Goal: Task Accomplishment & Management: Manage account settings

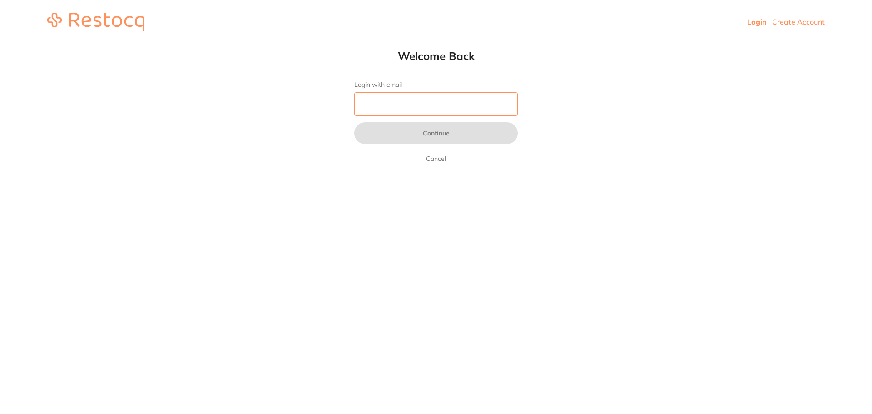
click at [445, 93] on input "Login with email" at bounding box center [436, 104] width 164 height 24
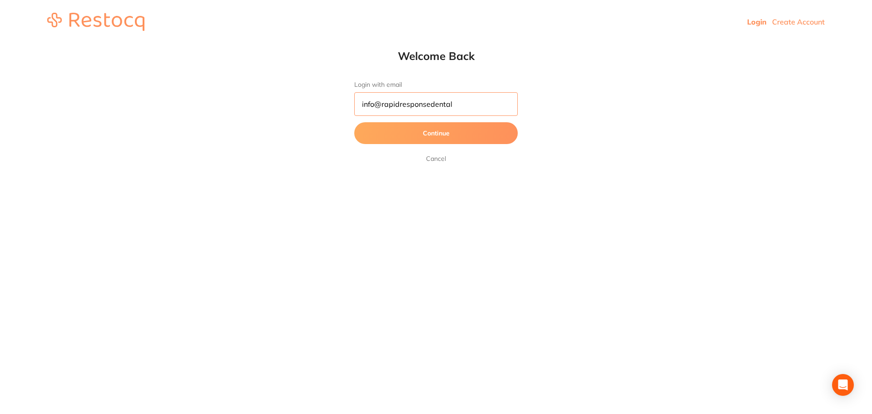
click at [456, 106] on input "info@rapidresponsedental" at bounding box center [436, 104] width 164 height 24
type input "info@rapidresponsedental.com.au"
click at [461, 135] on button "Continue" at bounding box center [436, 133] width 164 height 22
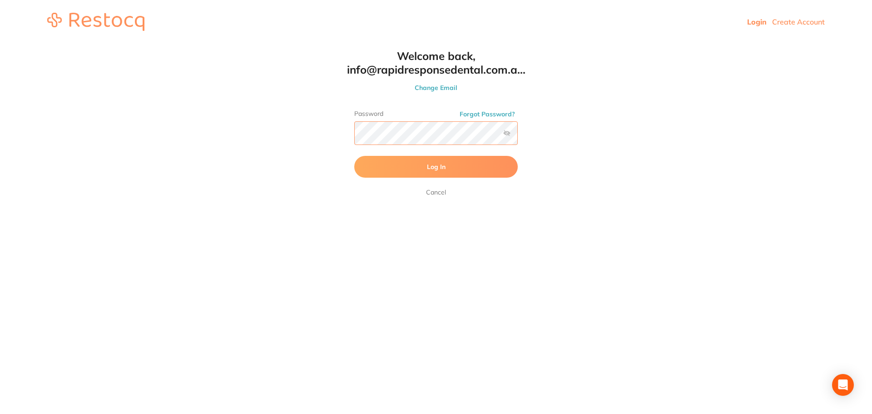
click at [354, 156] on button "Log In" at bounding box center [436, 167] width 164 height 22
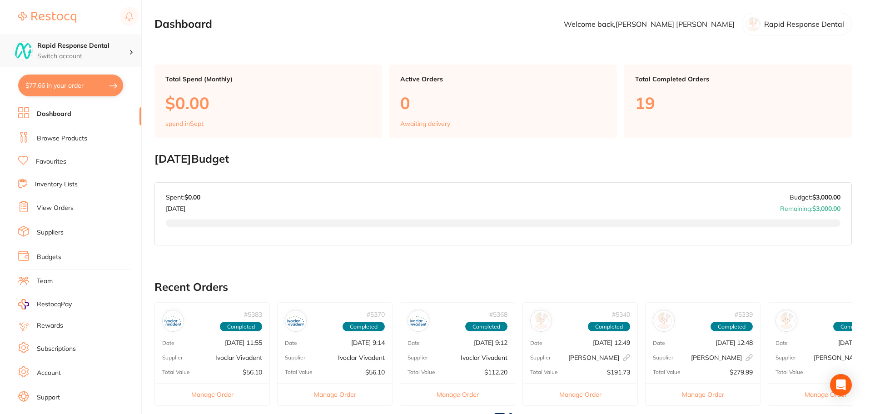
click at [129, 53] on p "Switch account" at bounding box center [83, 56] width 92 height 9
click at [127, 53] on p "Switch account" at bounding box center [83, 56] width 92 height 9
click at [108, 50] on h4 "Rapid Response Dental" at bounding box center [83, 45] width 92 height 9
click at [108, 84] on div "Rapid Response Dental" at bounding box center [70, 79] width 127 height 32
click at [34, 15] on img at bounding box center [47, 17] width 58 height 11
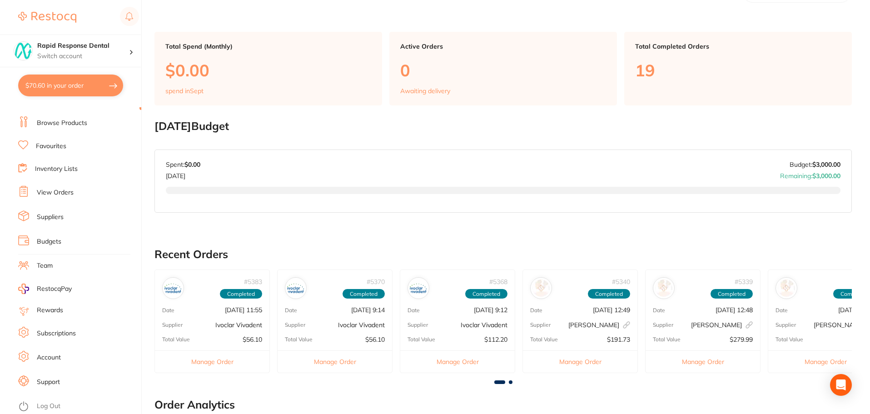
scroll to position [259, 0]
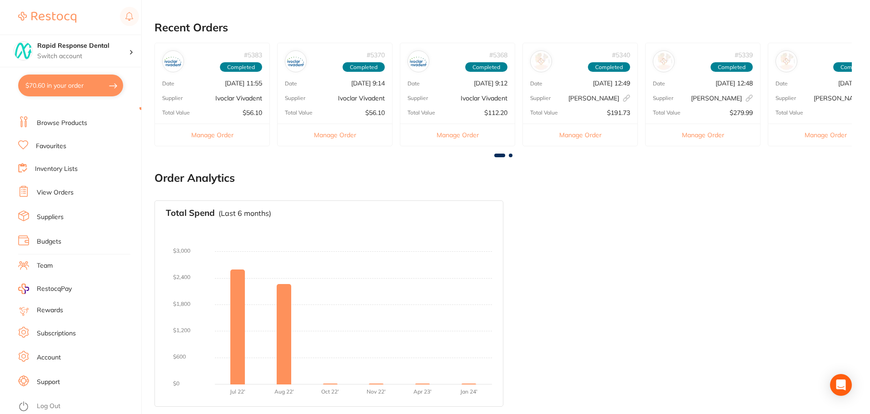
click at [56, 403] on link "Log Out" at bounding box center [49, 406] width 24 height 9
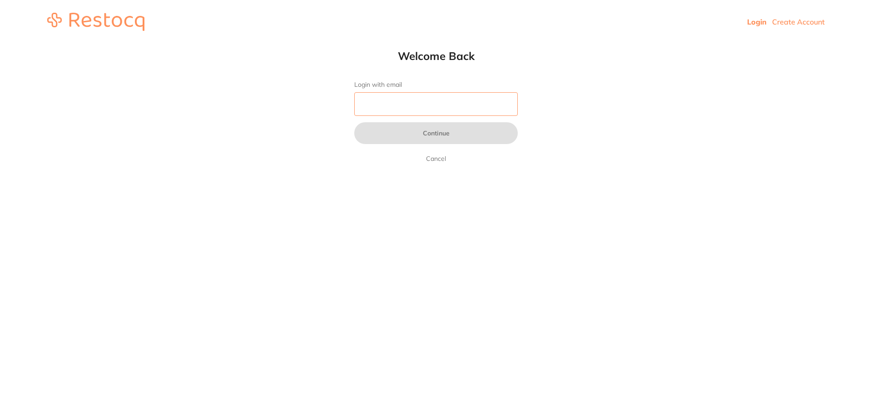
click at [398, 96] on input "Login with email" at bounding box center [436, 104] width 164 height 24
type input "i"
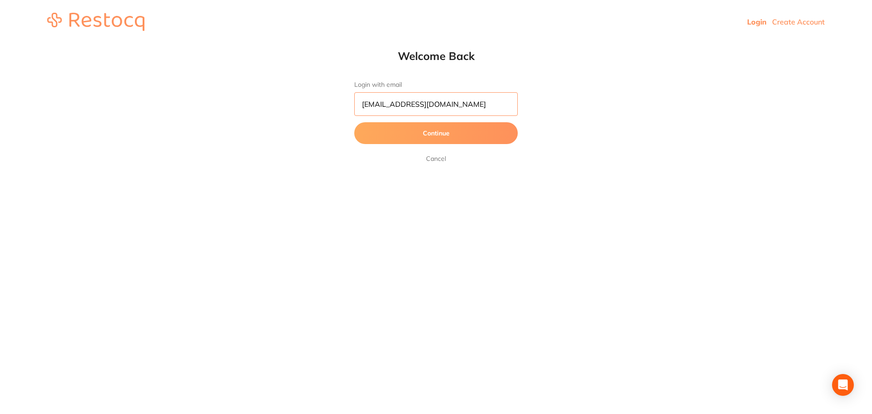
type input "[EMAIL_ADDRESS][DOMAIN_NAME]"
click at [458, 136] on button "Continue" at bounding box center [436, 133] width 164 height 22
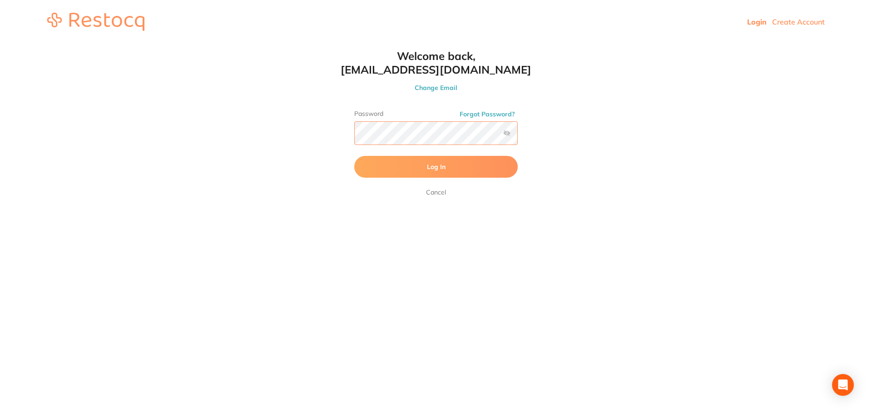
click at [354, 156] on button "Log In" at bounding box center [436, 167] width 164 height 22
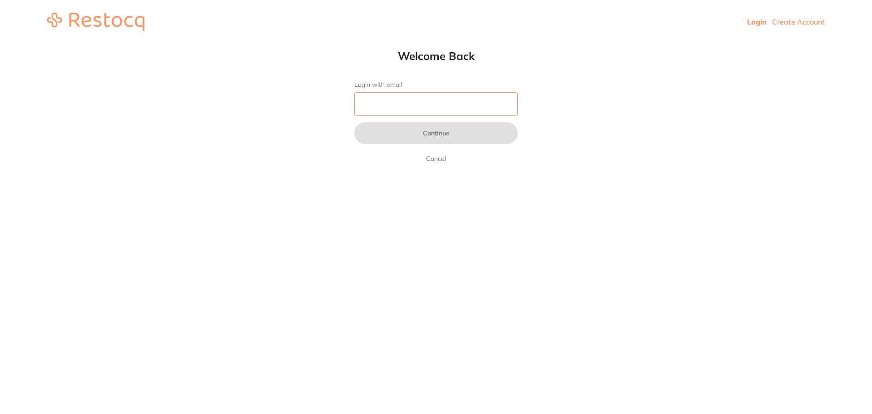
click at [473, 105] on input "Login with email" at bounding box center [436, 104] width 164 height 24
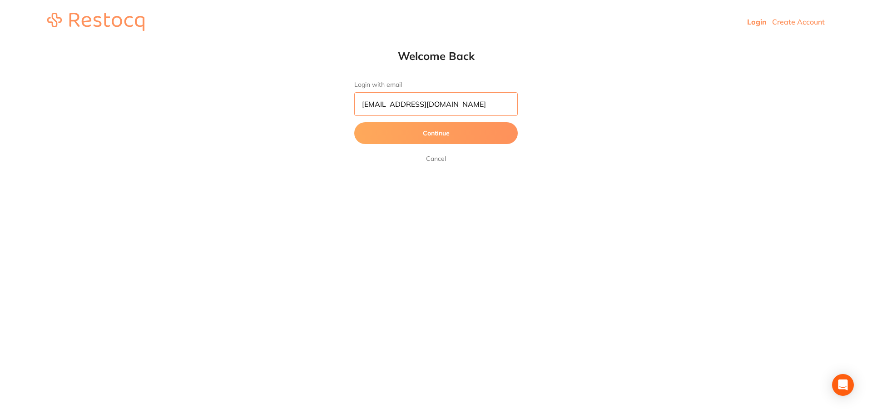
drag, startPoint x: 494, startPoint y: 99, endPoint x: 374, endPoint y: 92, distance: 120.1
click at [381, 106] on input "info@rapidresponsedental.com.au" at bounding box center [436, 104] width 164 height 24
type input "info@sgdental.com.au"
click at [354, 122] on button "Continue" at bounding box center [436, 133] width 164 height 22
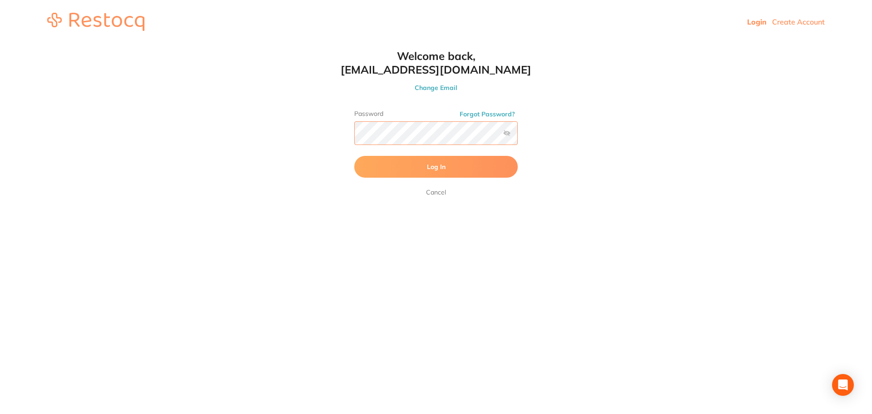
click at [354, 156] on button "Log In" at bounding box center [436, 167] width 164 height 22
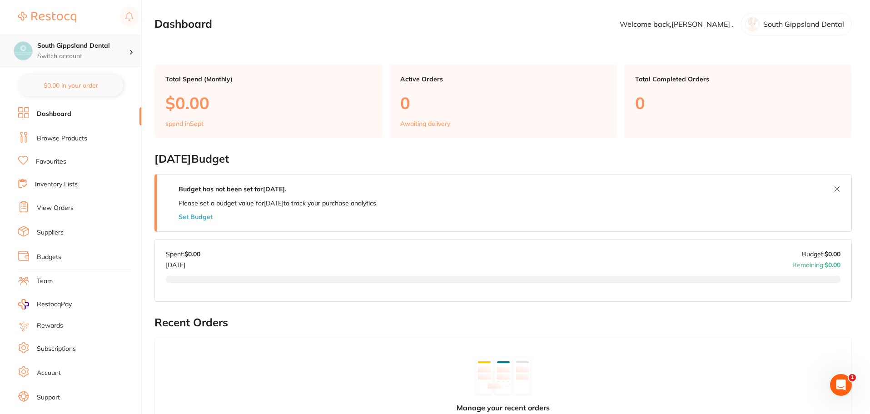
click at [109, 45] on h4 "South Gippsland Dental" at bounding box center [83, 45] width 92 height 9
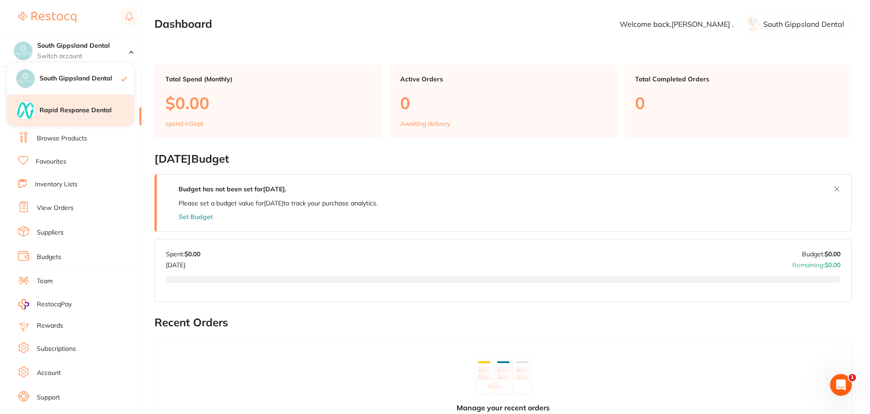
click at [99, 104] on div "Rapid Response Dental" at bounding box center [70, 110] width 127 height 32
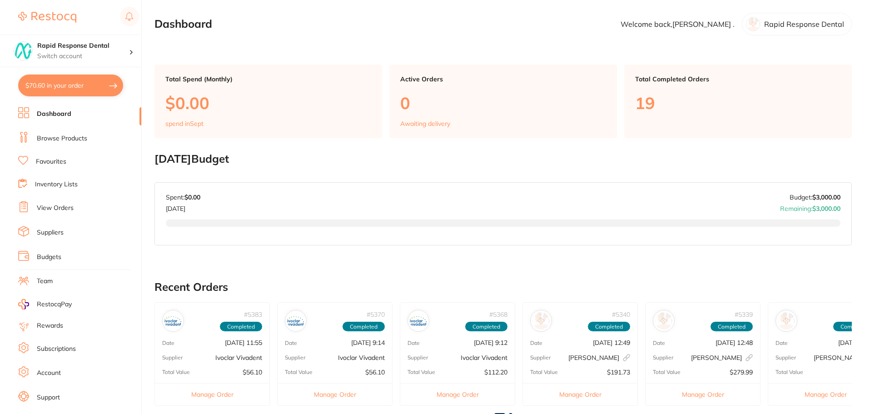
click at [108, 48] on h4 "Rapid Response Dental" at bounding box center [83, 45] width 92 height 9
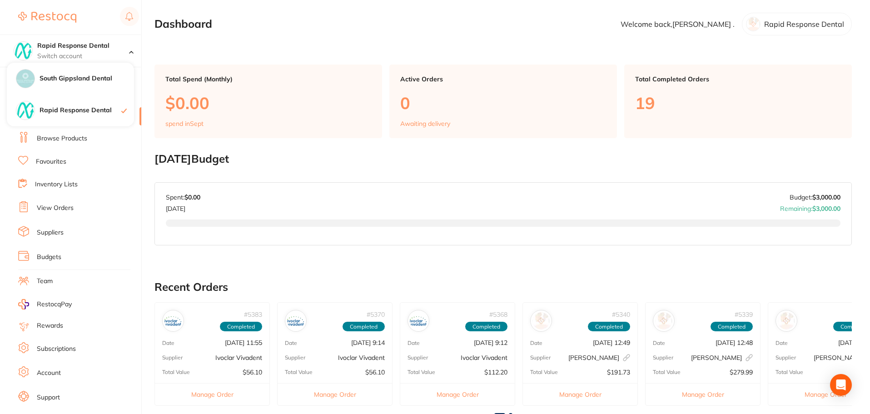
click at [108, 48] on h4 "Rapid Response Dental" at bounding box center [83, 45] width 92 height 9
click at [108, 49] on h4 "Rapid Response Dental" at bounding box center [83, 45] width 92 height 9
click at [222, 26] on section "Dashboard Welcome back, [PERSON_NAME] . Rapid Response Dental" at bounding box center [502, 24] width 697 height 23
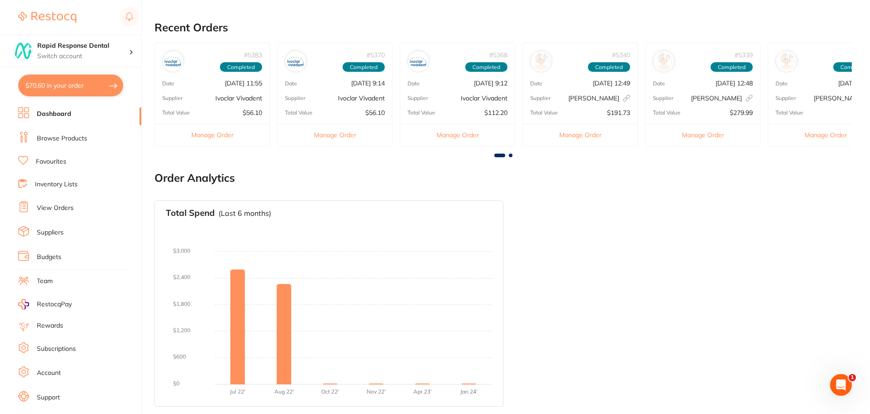
click at [71, 140] on link "Browse Products" at bounding box center [62, 138] width 50 height 9
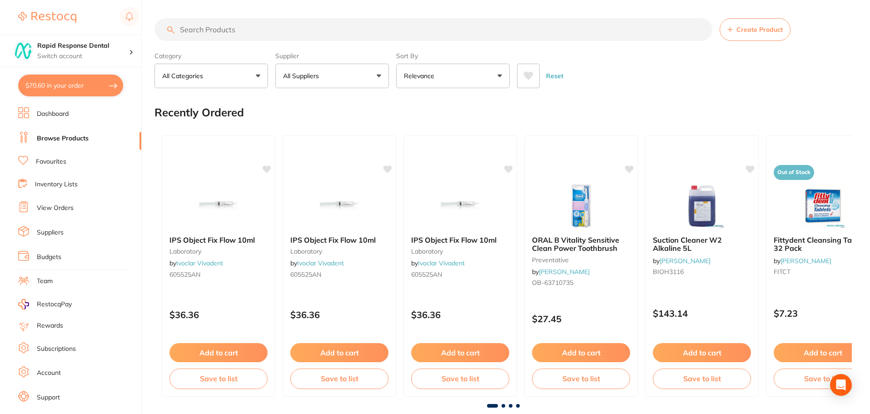
click at [62, 164] on link "Favourites" at bounding box center [51, 161] width 30 height 9
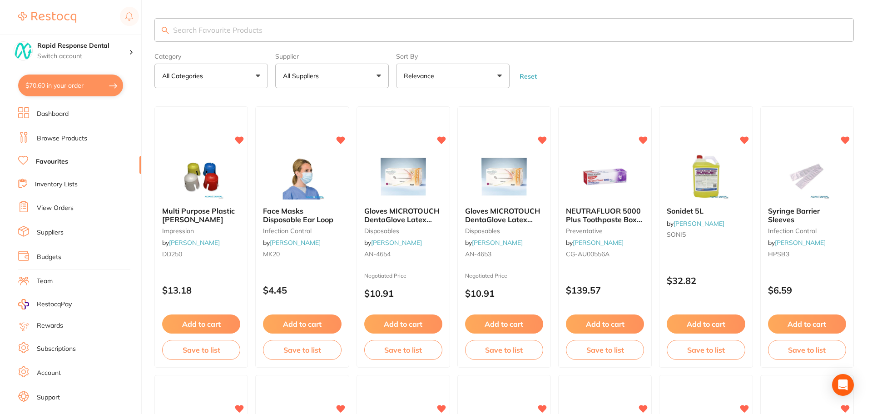
click at [62, 186] on link "Inventory Lists" at bounding box center [56, 184] width 43 height 9
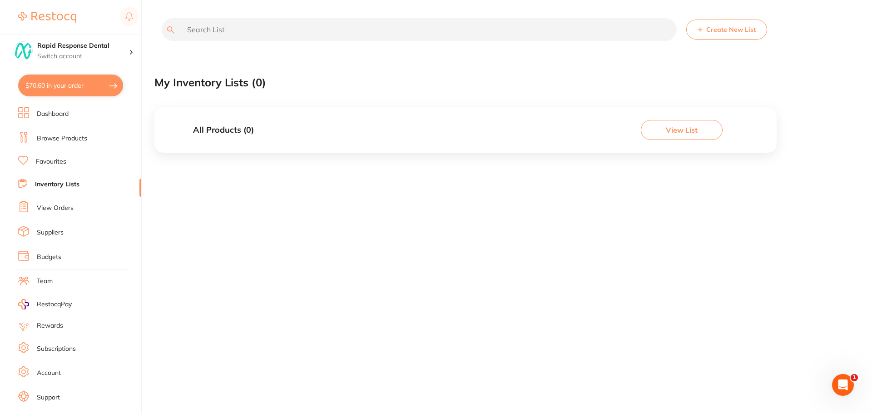
click at [59, 208] on link "View Orders" at bounding box center [55, 207] width 37 height 9
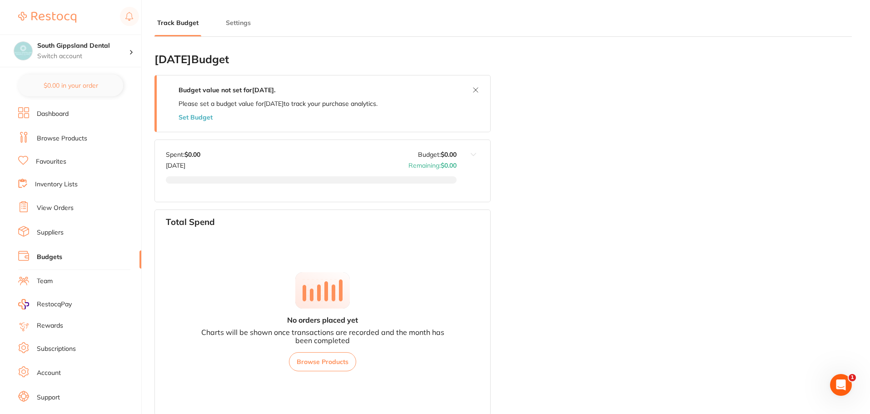
click at [472, 150] on button at bounding box center [473, 171] width 34 height 62
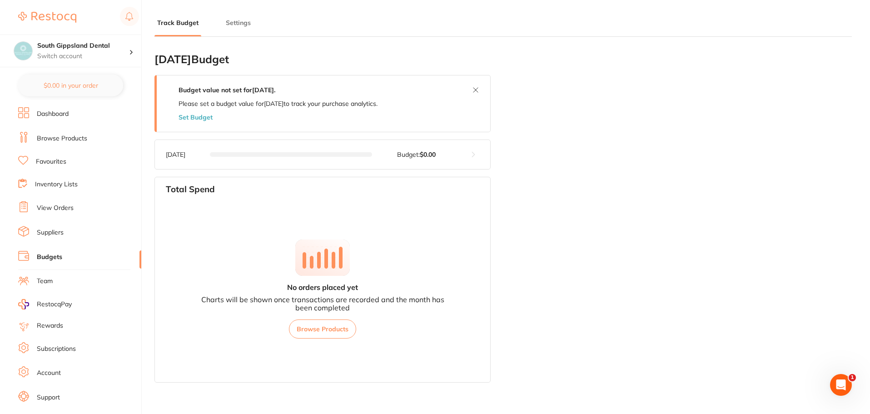
click at [472, 150] on button at bounding box center [473, 154] width 34 height 29
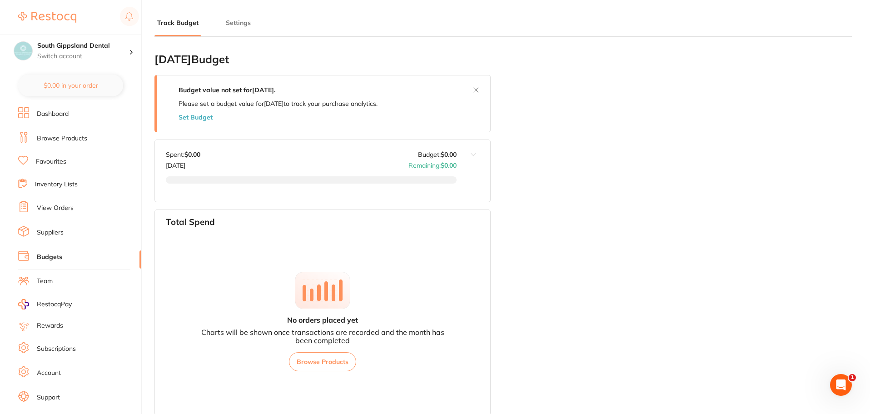
click at [248, 16] on div "Track Budget Settings" at bounding box center [502, 18] width 697 height 37
click at [238, 21] on button "Settings" at bounding box center [238, 23] width 30 height 9
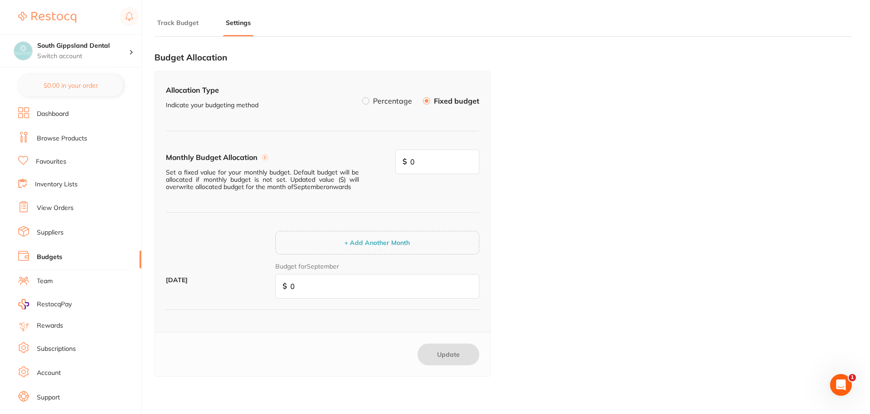
click at [74, 179] on li "Inventory Lists" at bounding box center [79, 185] width 123 height 12
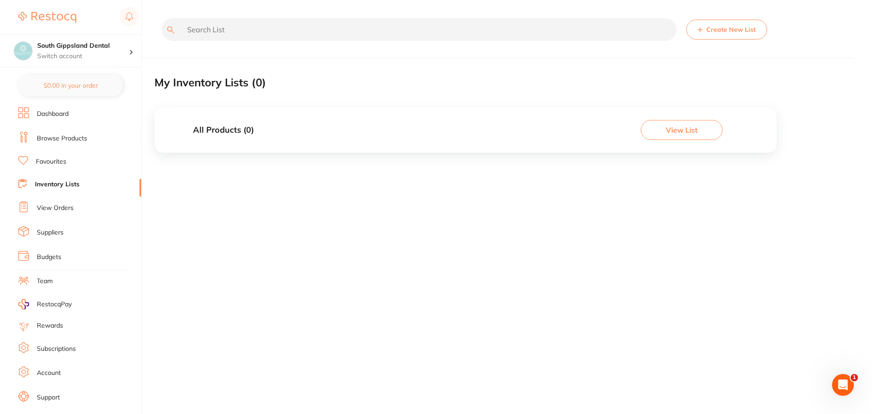
click at [54, 326] on link "Rewards" at bounding box center [50, 325] width 26 height 9
click at [51, 368] on link "Account" at bounding box center [49, 372] width 24 height 9
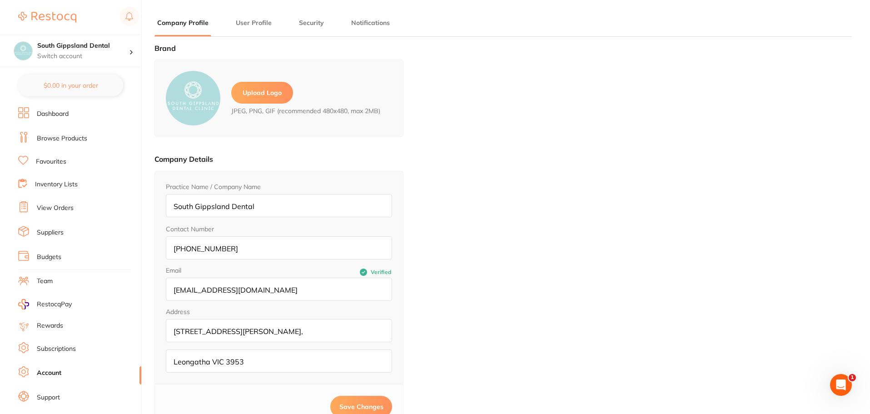
type input "[PERSON_NAME]"
type input "."
type input "[EMAIL_ADDRESS][DOMAIN_NAME]"
click at [50, 404] on ul "Dashboard Browse Products Favourites Inventory Lists View Orders Suppliers Budg…" at bounding box center [79, 263] width 123 height 313
click at [56, 394] on link "Support" at bounding box center [48, 397] width 23 height 9
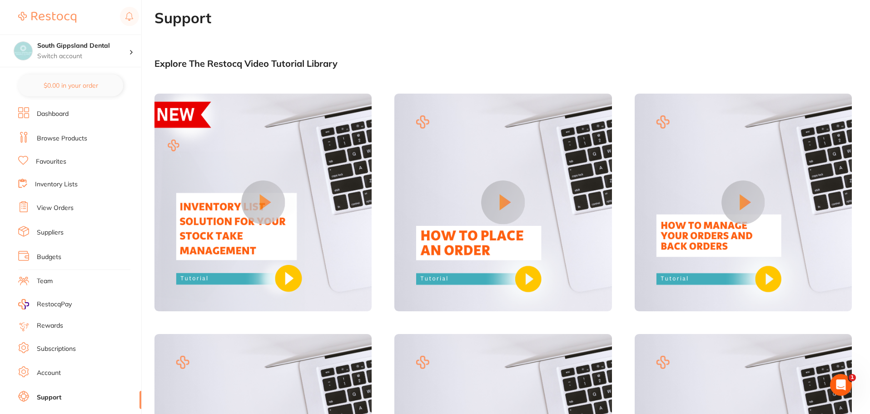
click at [61, 114] on link "Dashboard" at bounding box center [53, 113] width 32 height 9
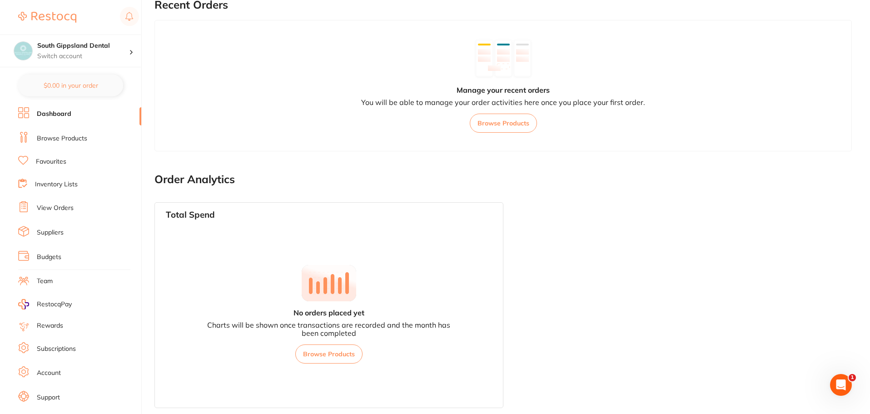
scroll to position [319, 0]
click at [51, 374] on link "Account" at bounding box center [49, 372] width 24 height 9
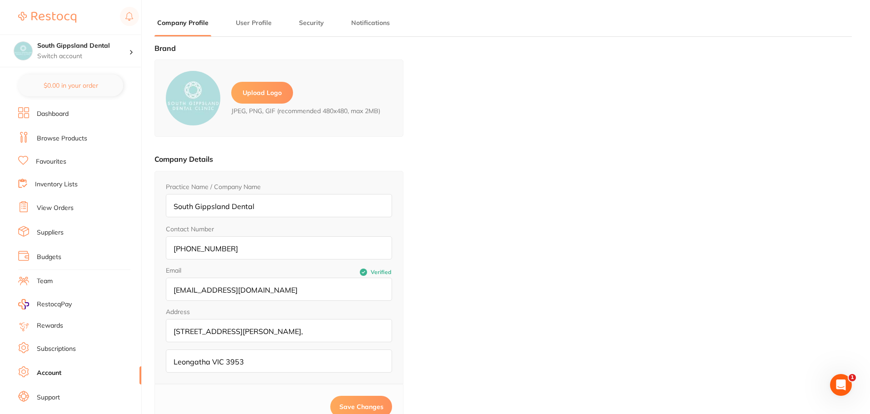
type input "[PERSON_NAME]"
type input "."
type input "[EMAIL_ADDRESS][DOMAIN_NAME]"
click at [263, 25] on button "User Profile" at bounding box center [253, 23] width 41 height 9
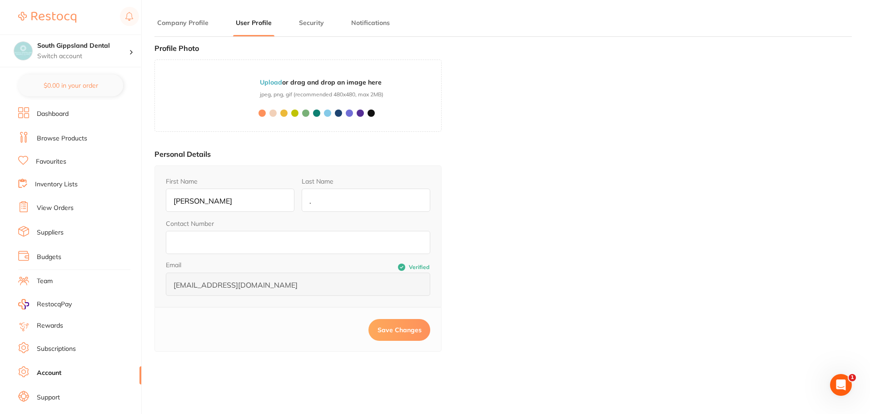
click at [312, 25] on button "Security" at bounding box center [311, 23] width 30 height 9
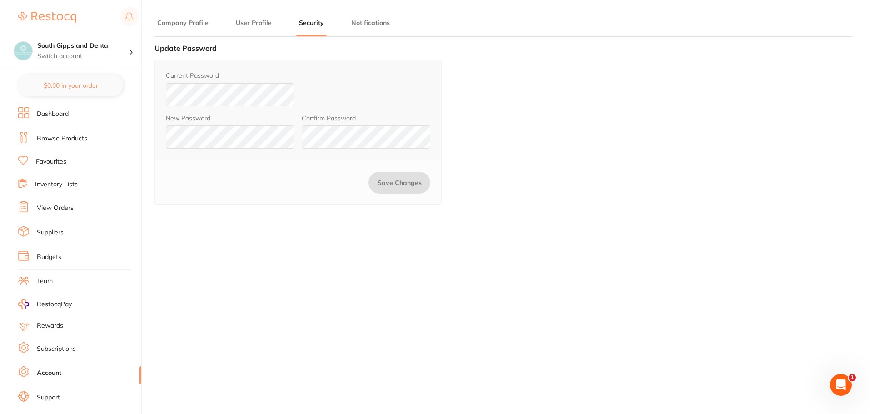
click at [374, 25] on button "Notifications" at bounding box center [370, 23] width 44 height 9
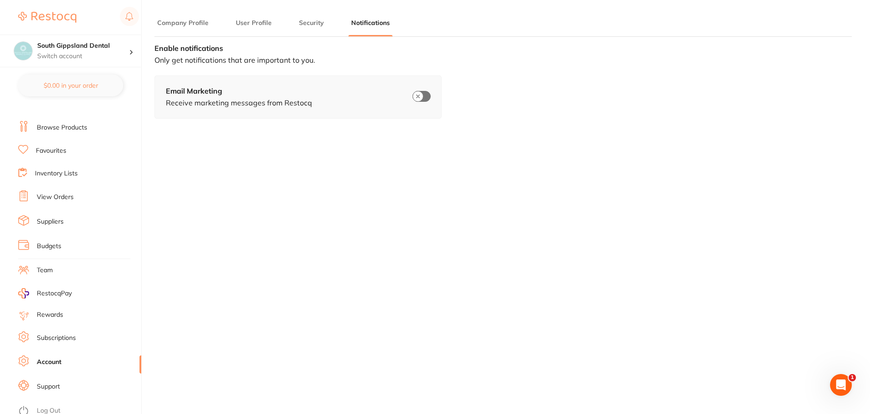
scroll to position [15, 0]
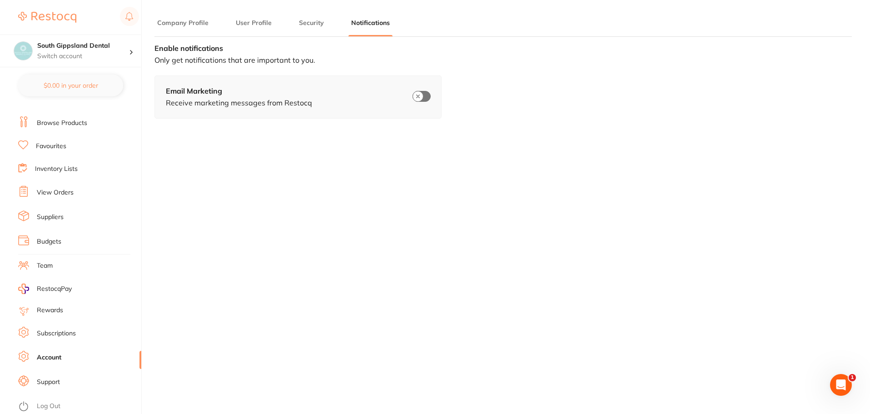
click at [58, 332] on link "Subscriptions" at bounding box center [56, 333] width 39 height 9
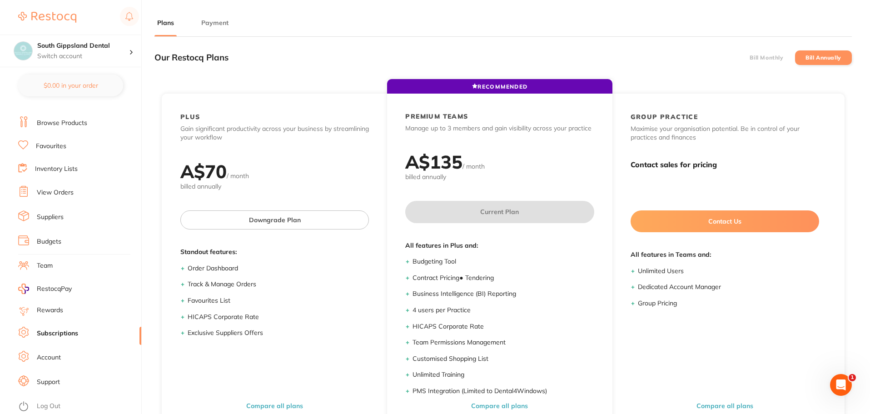
click at [221, 24] on button "Payment" at bounding box center [214, 23] width 33 height 9
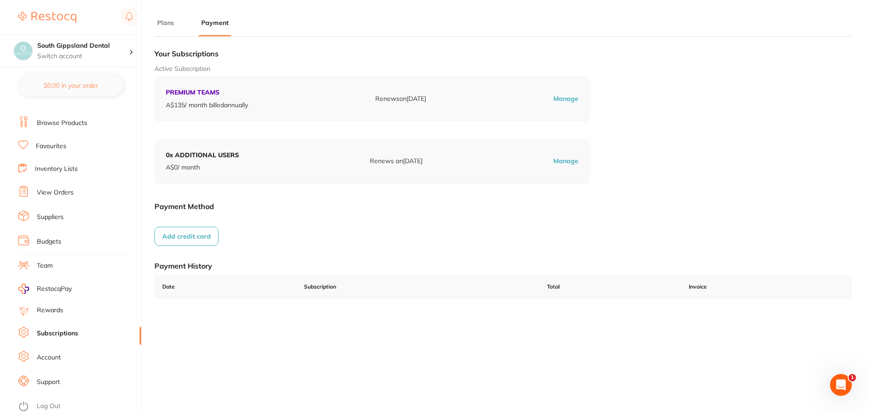
click at [200, 243] on button "Add credit card" at bounding box center [186, 236] width 64 height 19
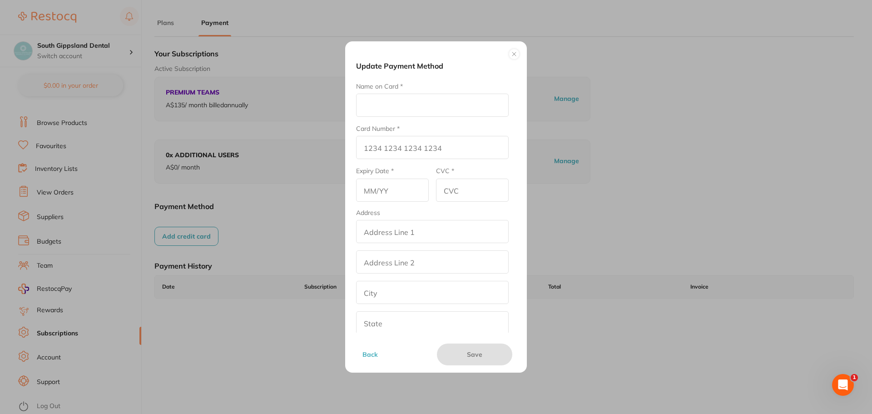
click at [402, 104] on input "Name on Card *" at bounding box center [432, 105] width 153 height 23
type input "Sung Wook Kim"
type input "3760 3941 9452 002"
type input "0529"
type input "3347"
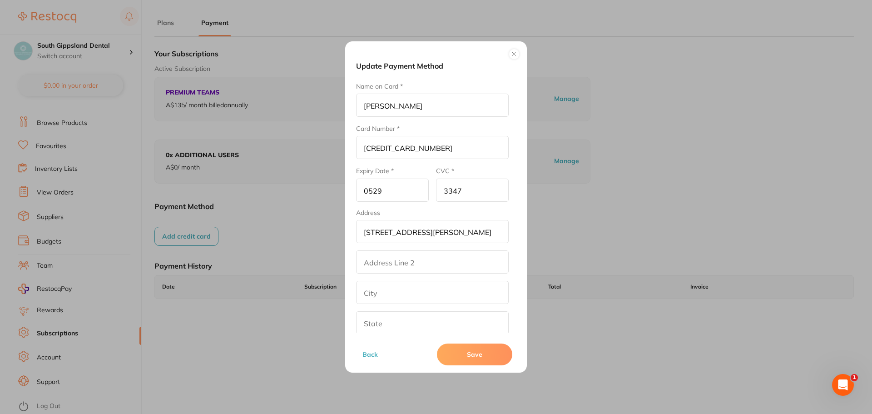
type input "32-34 Bair St"
type input "Leongatha"
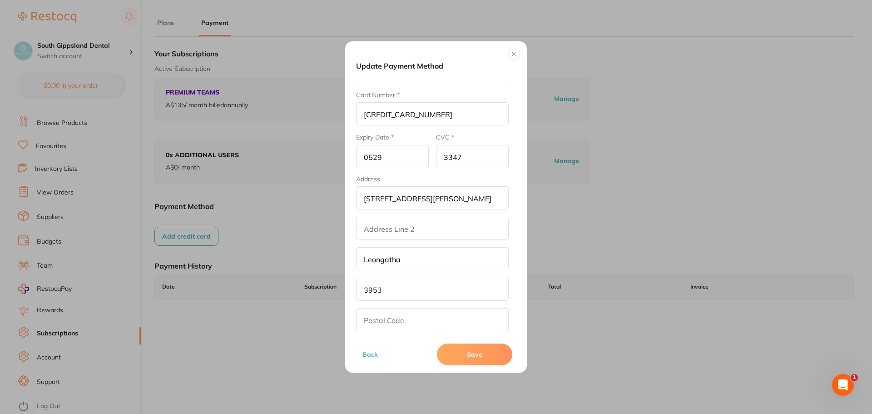
scroll to position [73, 0]
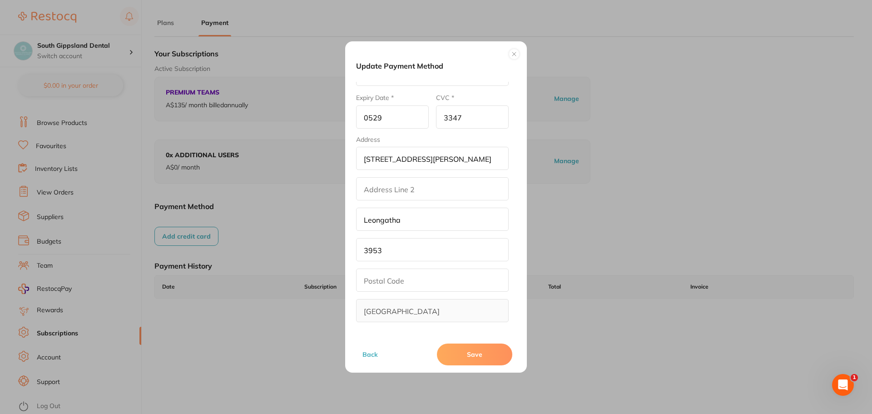
type input "3953"
click at [422, 278] on input "text" at bounding box center [432, 279] width 153 height 23
click at [419, 248] on input "3953" at bounding box center [432, 249] width 153 height 23
drag, startPoint x: 419, startPoint y: 248, endPoint x: 359, endPoint y: 257, distance: 60.7
click at [360, 257] on input "3953" at bounding box center [432, 249] width 153 height 23
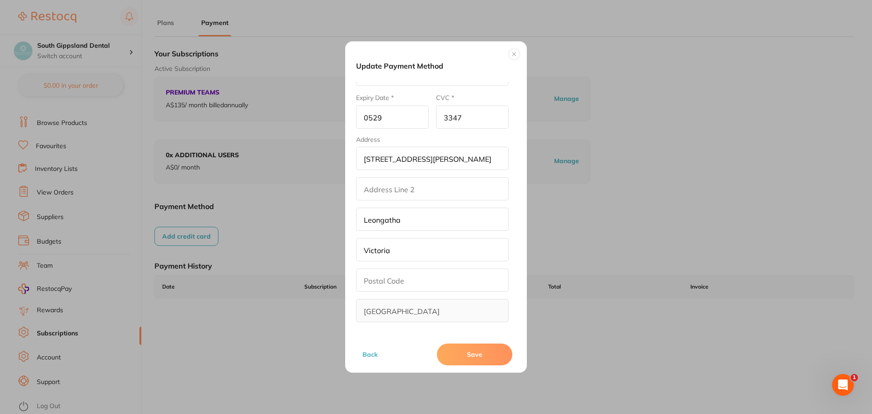
type input "Victoria"
click at [460, 282] on input "text" at bounding box center [432, 279] width 153 height 23
type input "3953"
click at [479, 357] on button "Save" at bounding box center [474, 354] width 75 height 22
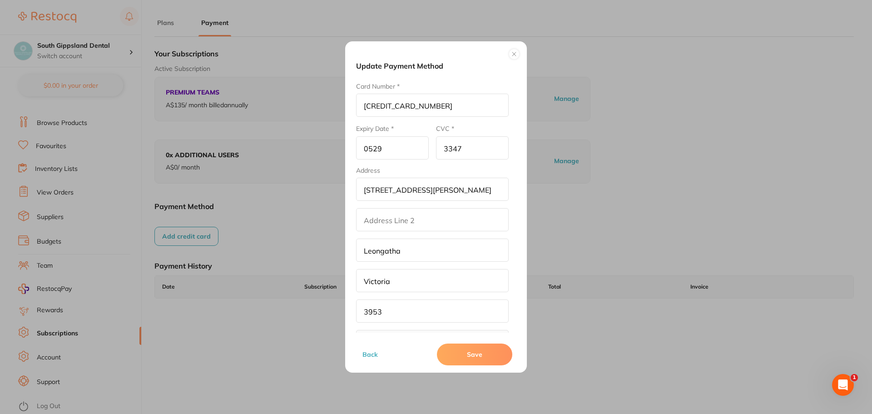
scroll to position [0, 0]
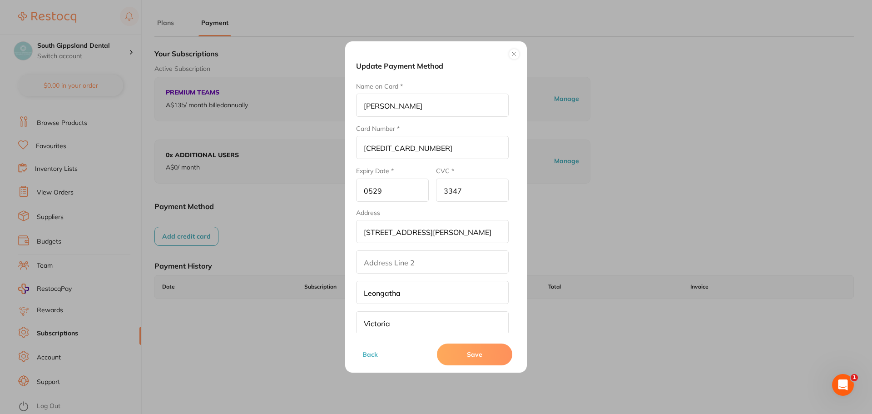
click at [371, 190] on input "0529" at bounding box center [392, 190] width 73 height 23
type input "05/29"
click at [480, 360] on button "Save" at bounding box center [474, 354] width 75 height 22
